Goal: Browse casually: Explore the website without a specific task or goal

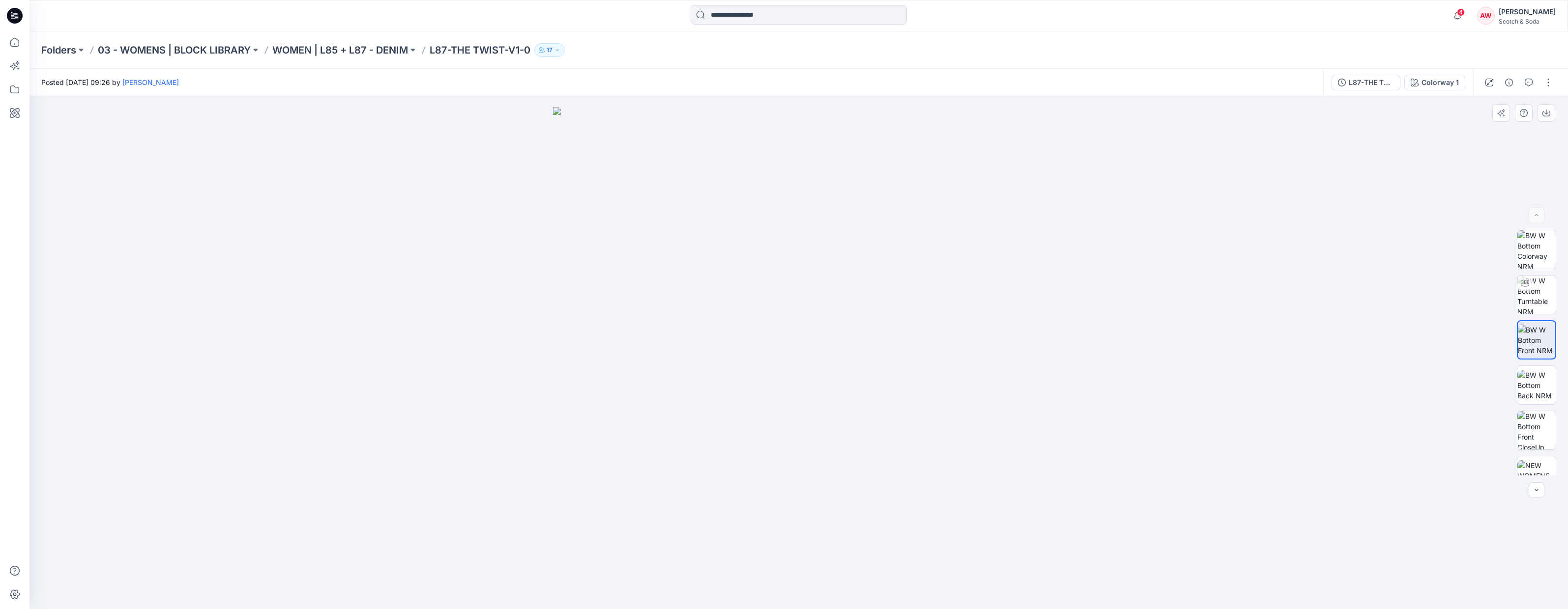
drag, startPoint x: 854, startPoint y: 388, endPoint x: 944, endPoint y: 373, distance: 91.2
click at [897, 385] on img at bounding box center [799, 358] width 491 height 502
click at [1531, 293] on img at bounding box center [1537, 295] width 38 height 38
drag, startPoint x: 883, startPoint y: 368, endPoint x: 689, endPoint y: 365, distance: 194.0
click at [689, 365] on div at bounding box center [799, 353] width 1539 height 513
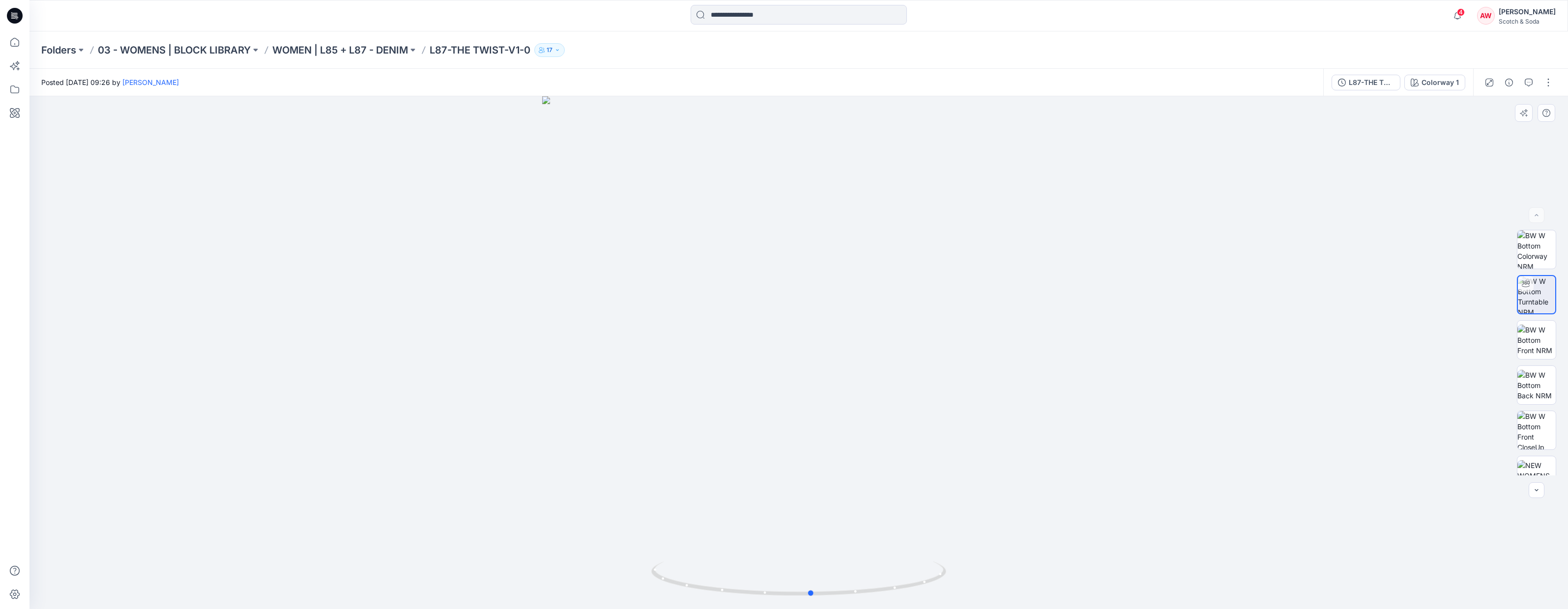
drag, startPoint x: 831, startPoint y: 355, endPoint x: 1048, endPoint y: 296, distance: 224.9
click at [1051, 296] on div at bounding box center [799, 353] width 1539 height 513
click at [14, 42] on icon at bounding box center [14, 42] width 22 height 22
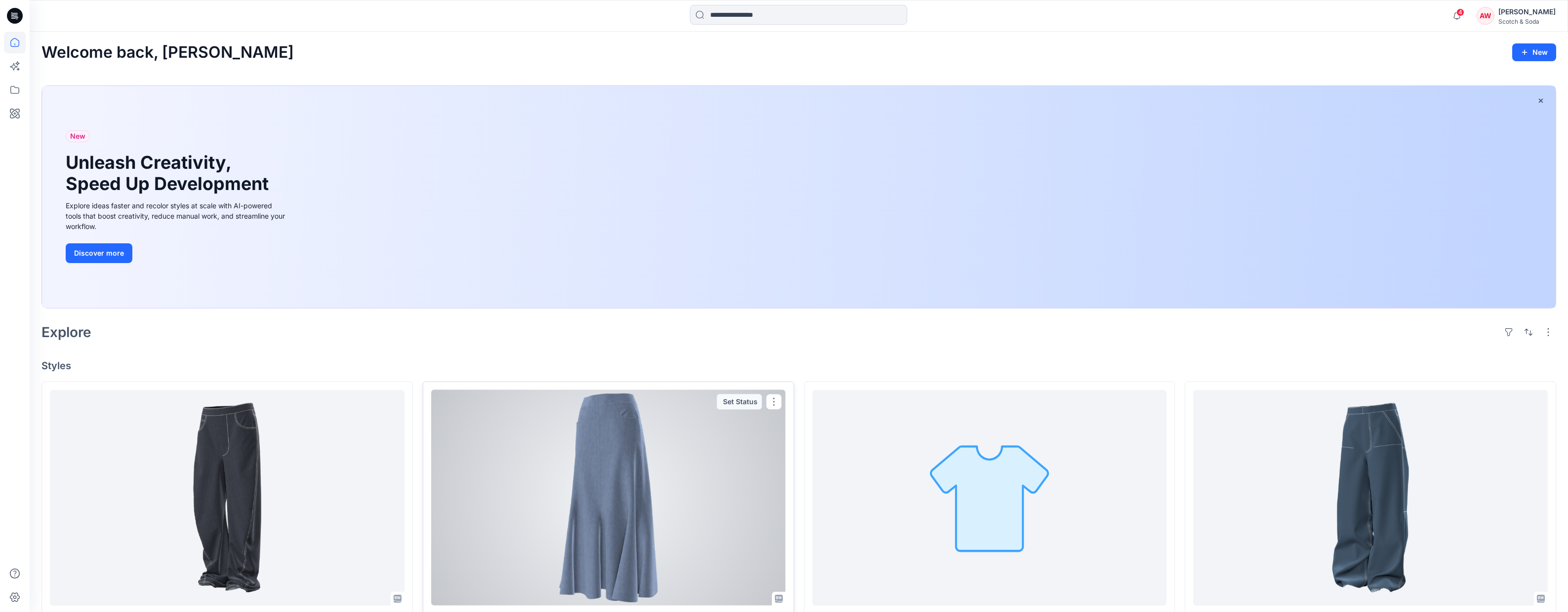
click at [623, 455] on div at bounding box center [608, 498] width 354 height 216
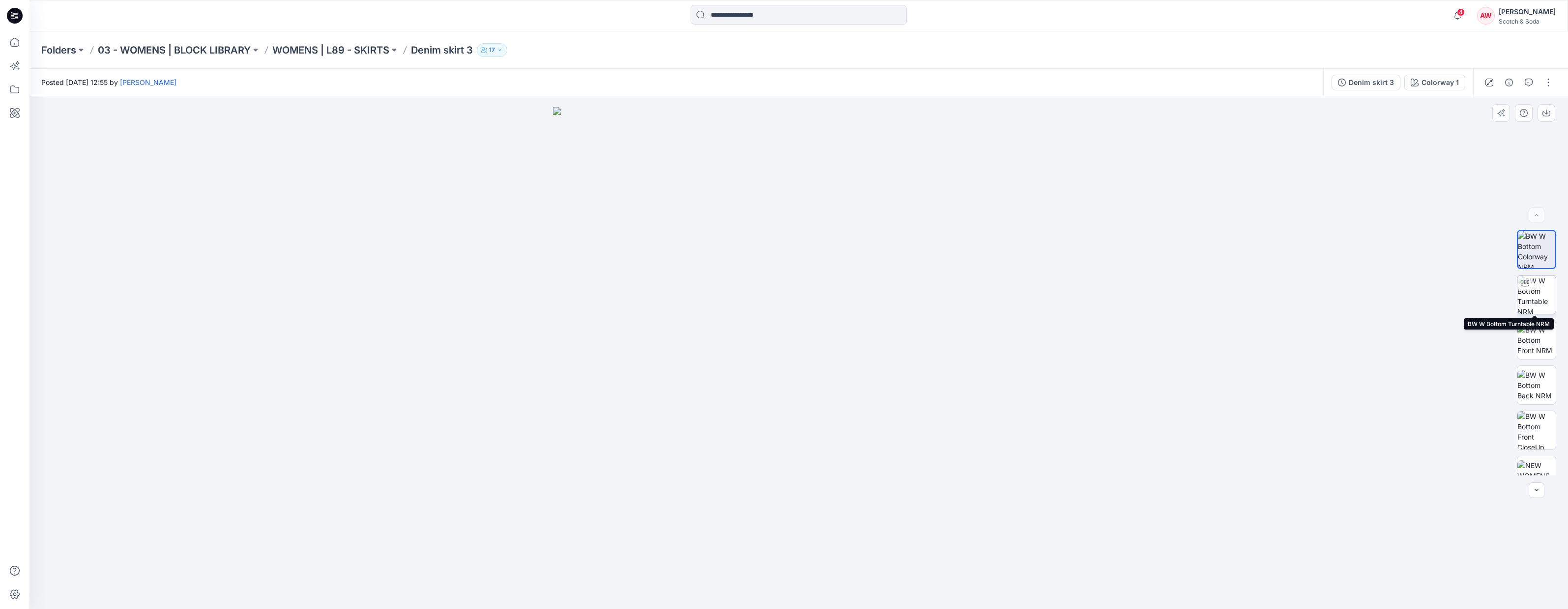
click at [1531, 304] on img at bounding box center [1537, 295] width 38 height 38
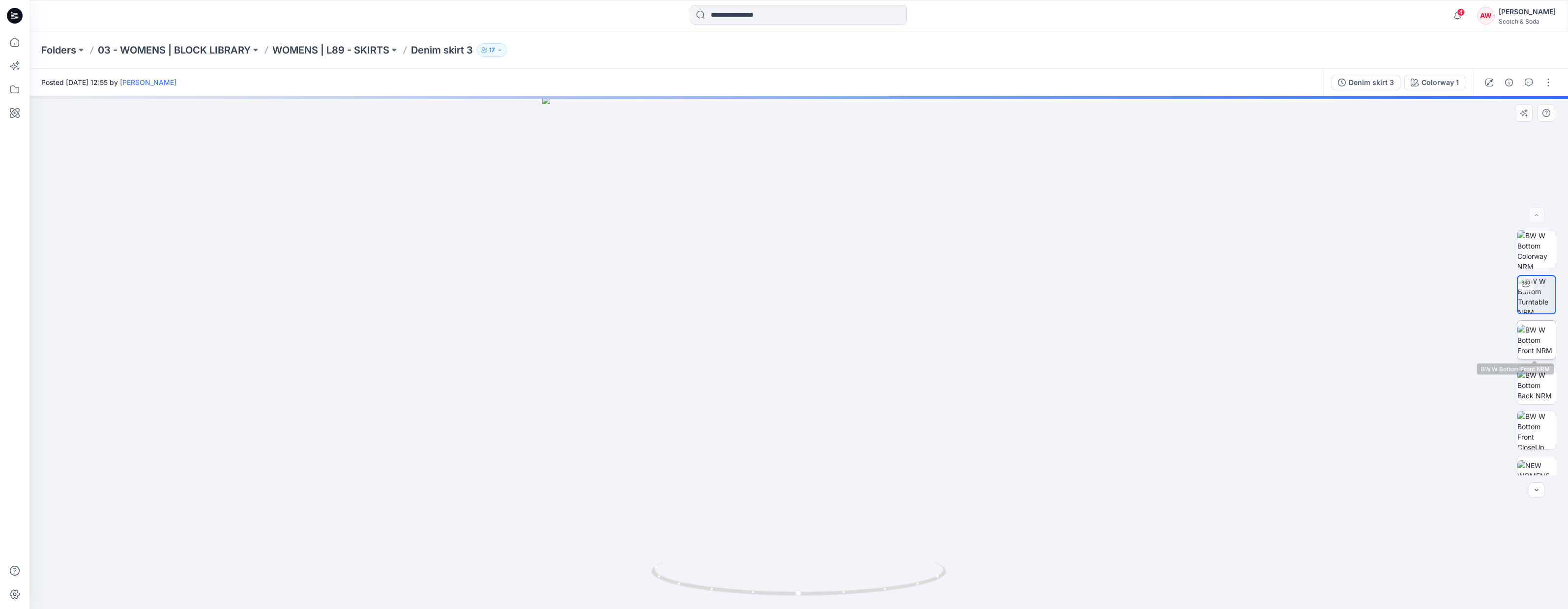
click at [1525, 337] on img at bounding box center [1537, 340] width 38 height 31
drag, startPoint x: 885, startPoint y: 395, endPoint x: 813, endPoint y: 398, distance: 72.1
click at [816, 396] on img at bounding box center [799, 358] width 491 height 502
drag, startPoint x: 823, startPoint y: 401, endPoint x: 933, endPoint y: 391, distance: 110.5
click at [912, 393] on img at bounding box center [799, 358] width 491 height 502
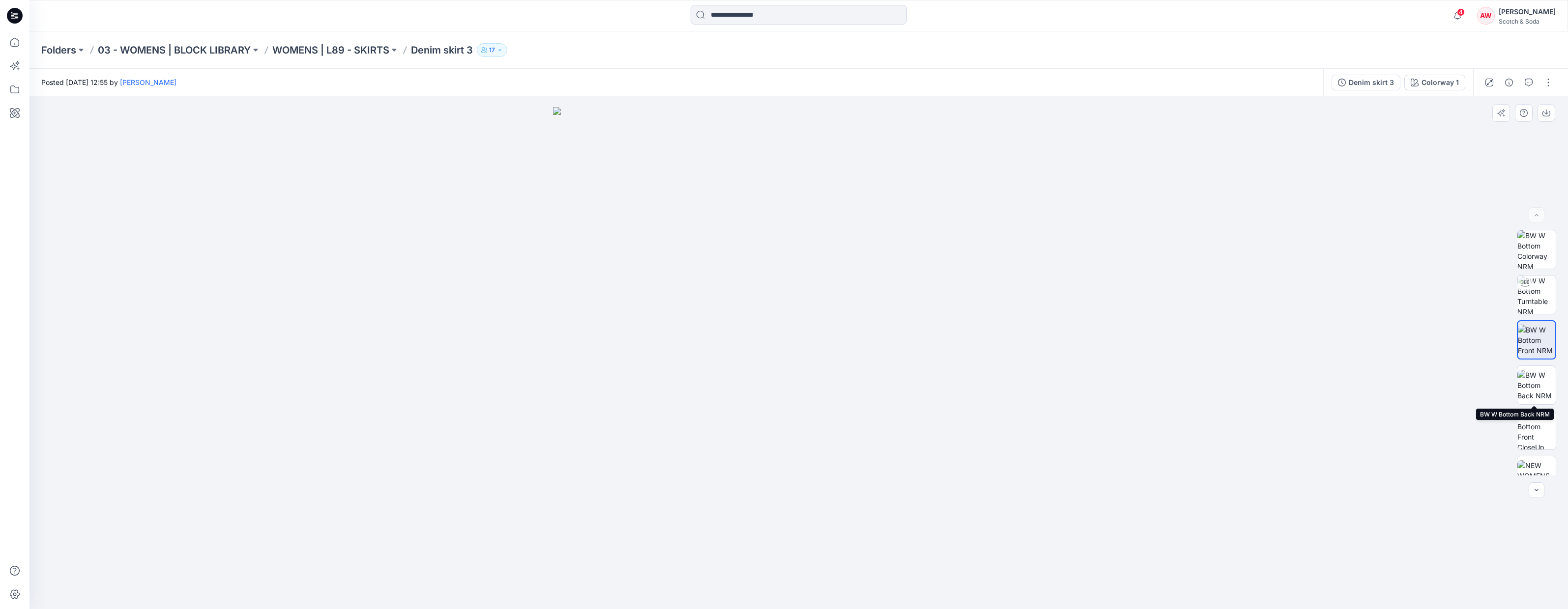
drag, startPoint x: 1537, startPoint y: 376, endPoint x: 1507, endPoint y: 377, distance: 30.0
click at [1535, 375] on img at bounding box center [1537, 385] width 38 height 31
click at [1534, 296] on img at bounding box center [1537, 295] width 38 height 38
drag, startPoint x: 897, startPoint y: 397, endPoint x: 910, endPoint y: 371, distance: 29.1
click at [913, 370] on div at bounding box center [799, 353] width 1539 height 513
